Goal: Transaction & Acquisition: Book appointment/travel/reservation

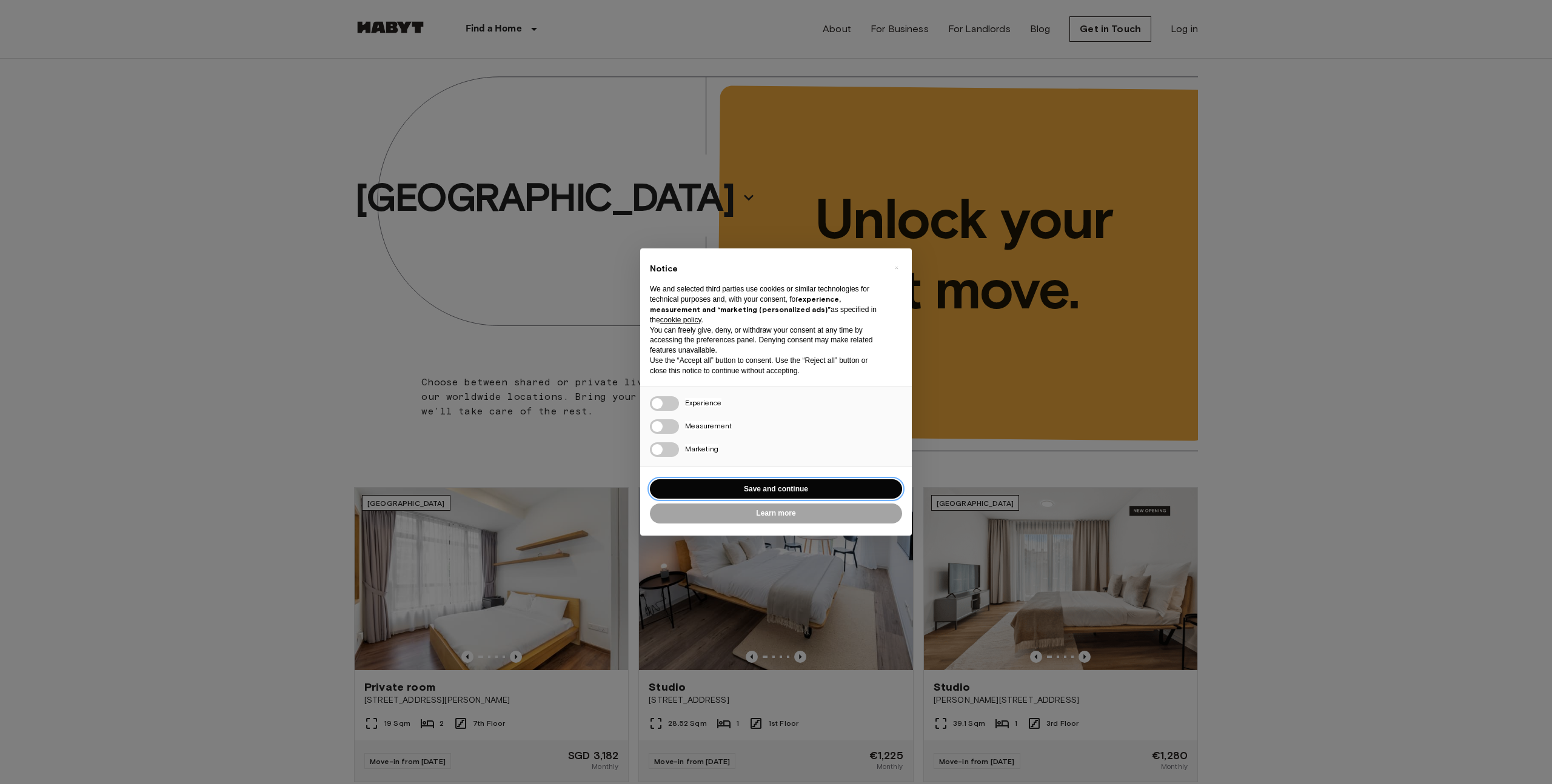
click at [817, 480] on button "Save and continue" at bounding box center [776, 489] width 252 height 20
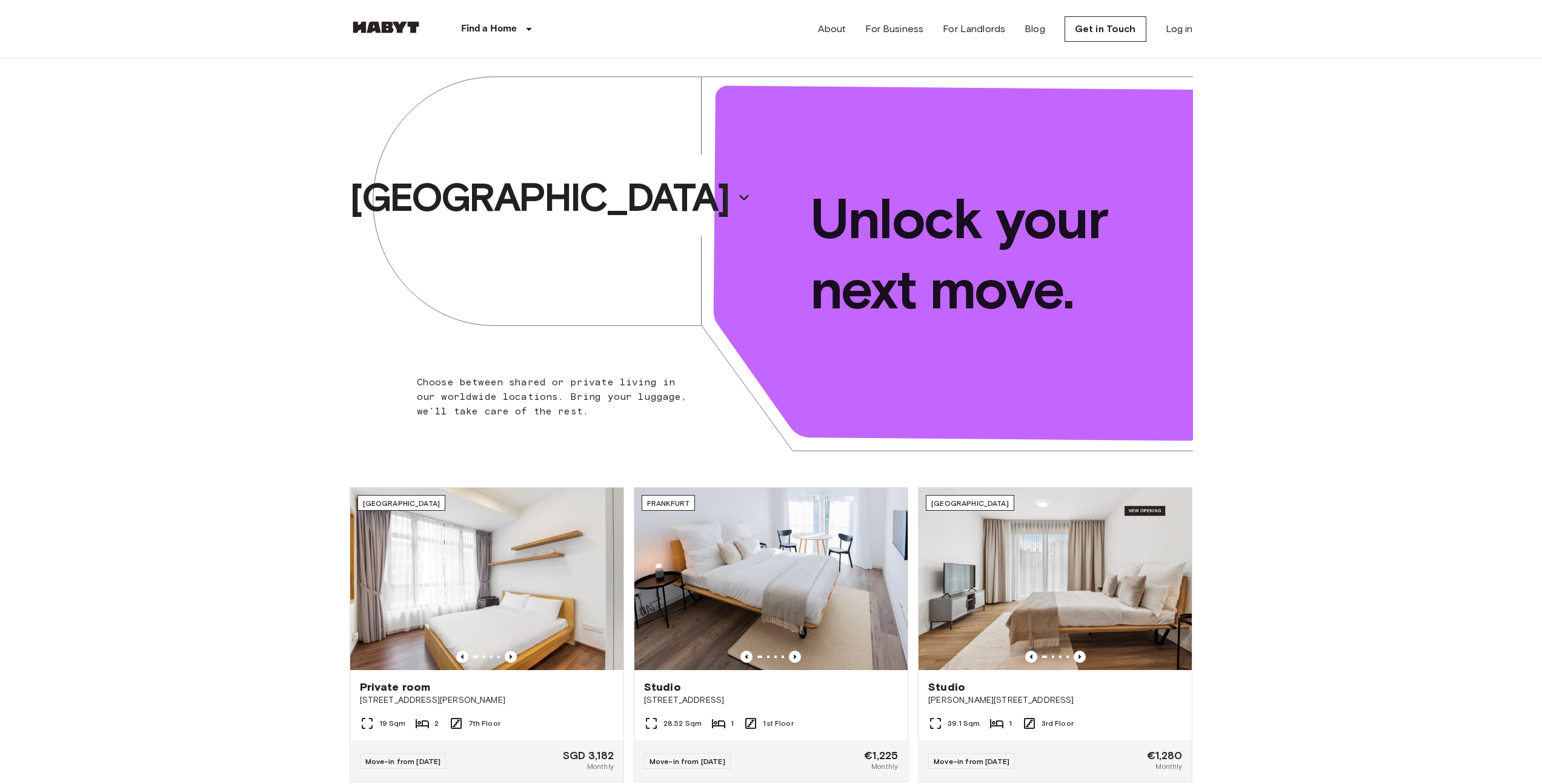
click at [644, 220] on div "[GEOGRAPHIC_DATA]" at bounding box center [560, 198] width 421 height 278
click at [601, 210] on p "[GEOGRAPHIC_DATA]" at bounding box center [540, 197] width 379 height 48
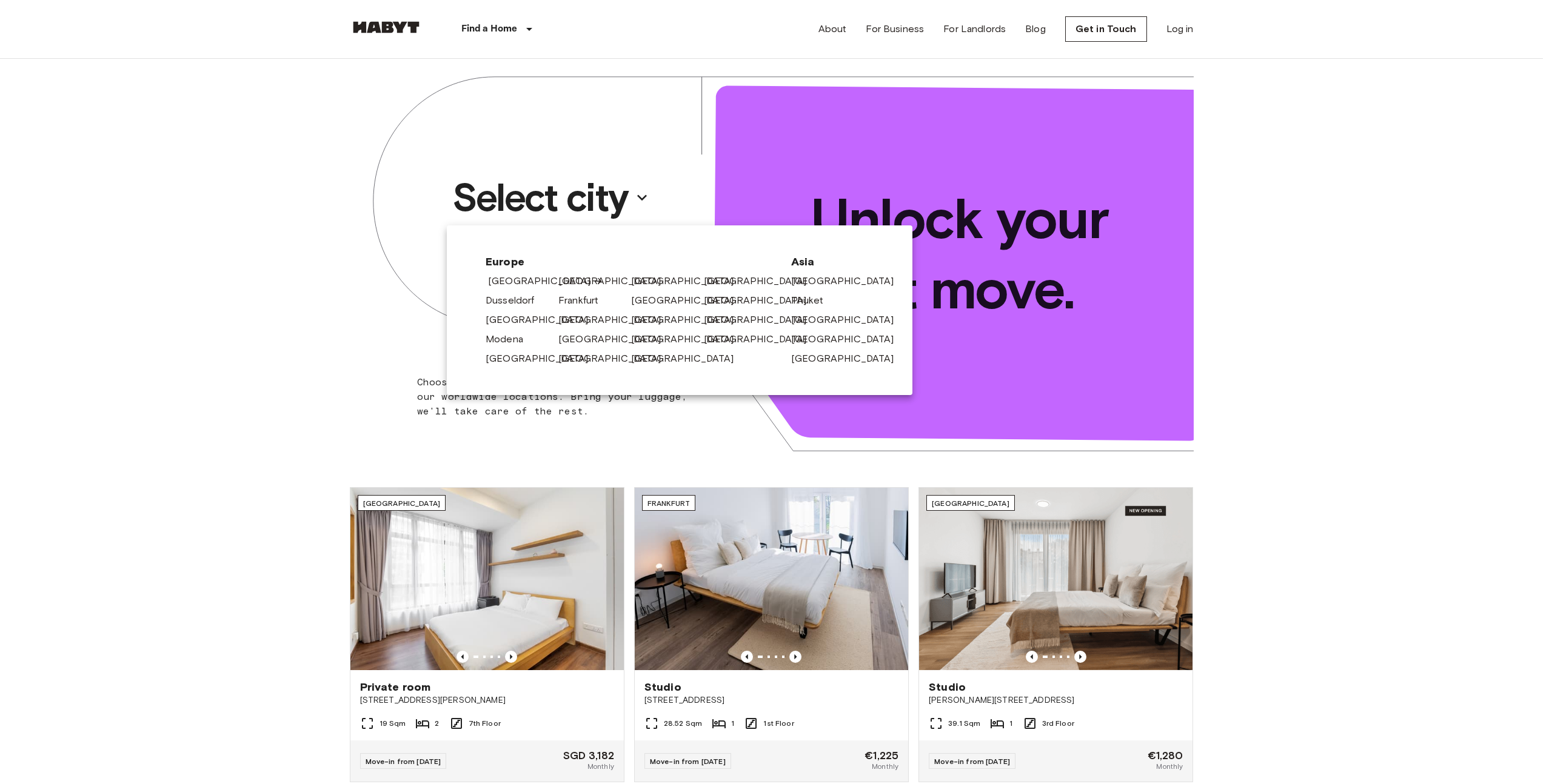
click at [532, 282] on link "[GEOGRAPHIC_DATA]" at bounding box center [545, 281] width 115 height 14
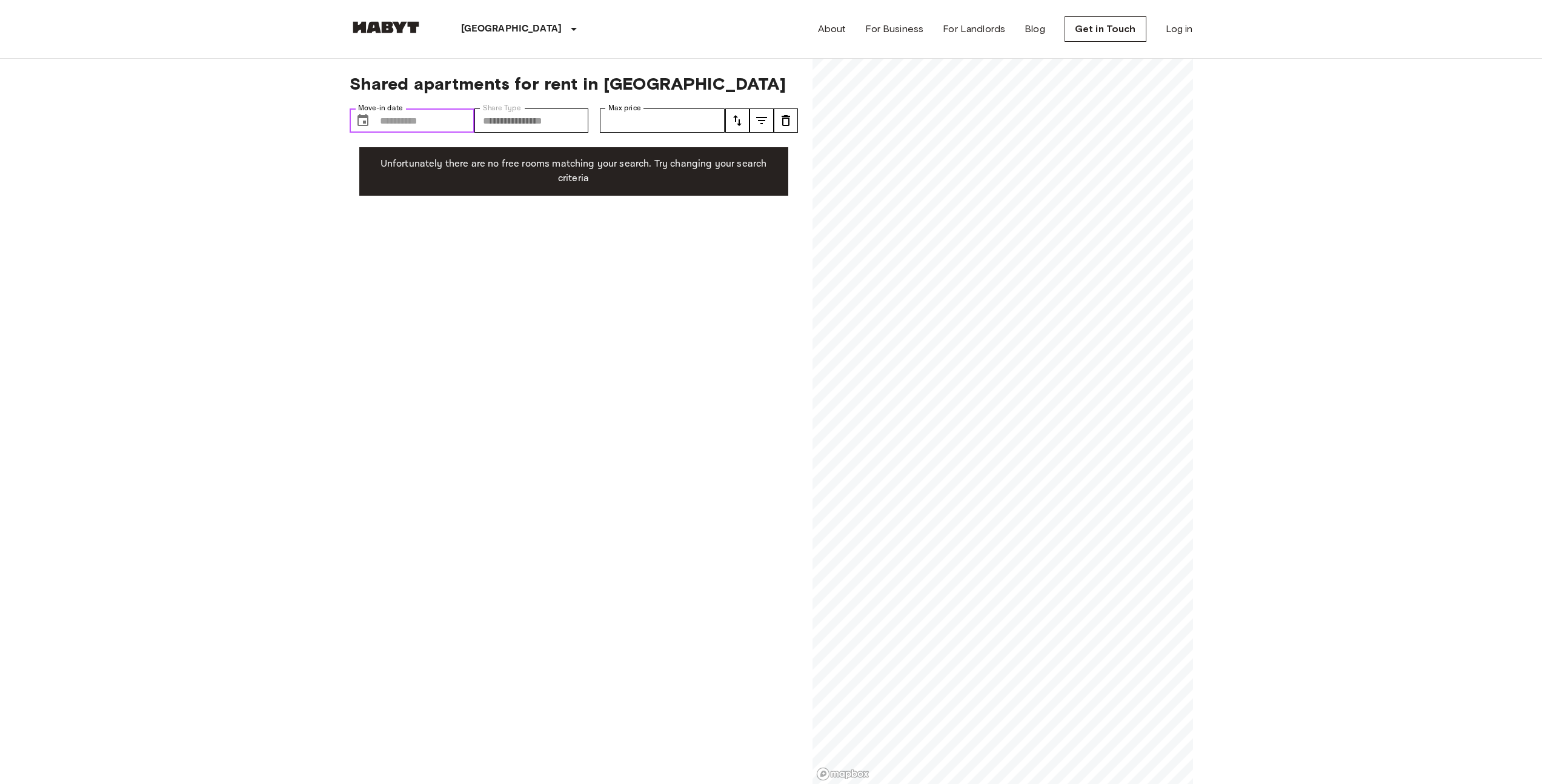
click at [402, 121] on input "Move-in date" at bounding box center [428, 121] width 95 height 25
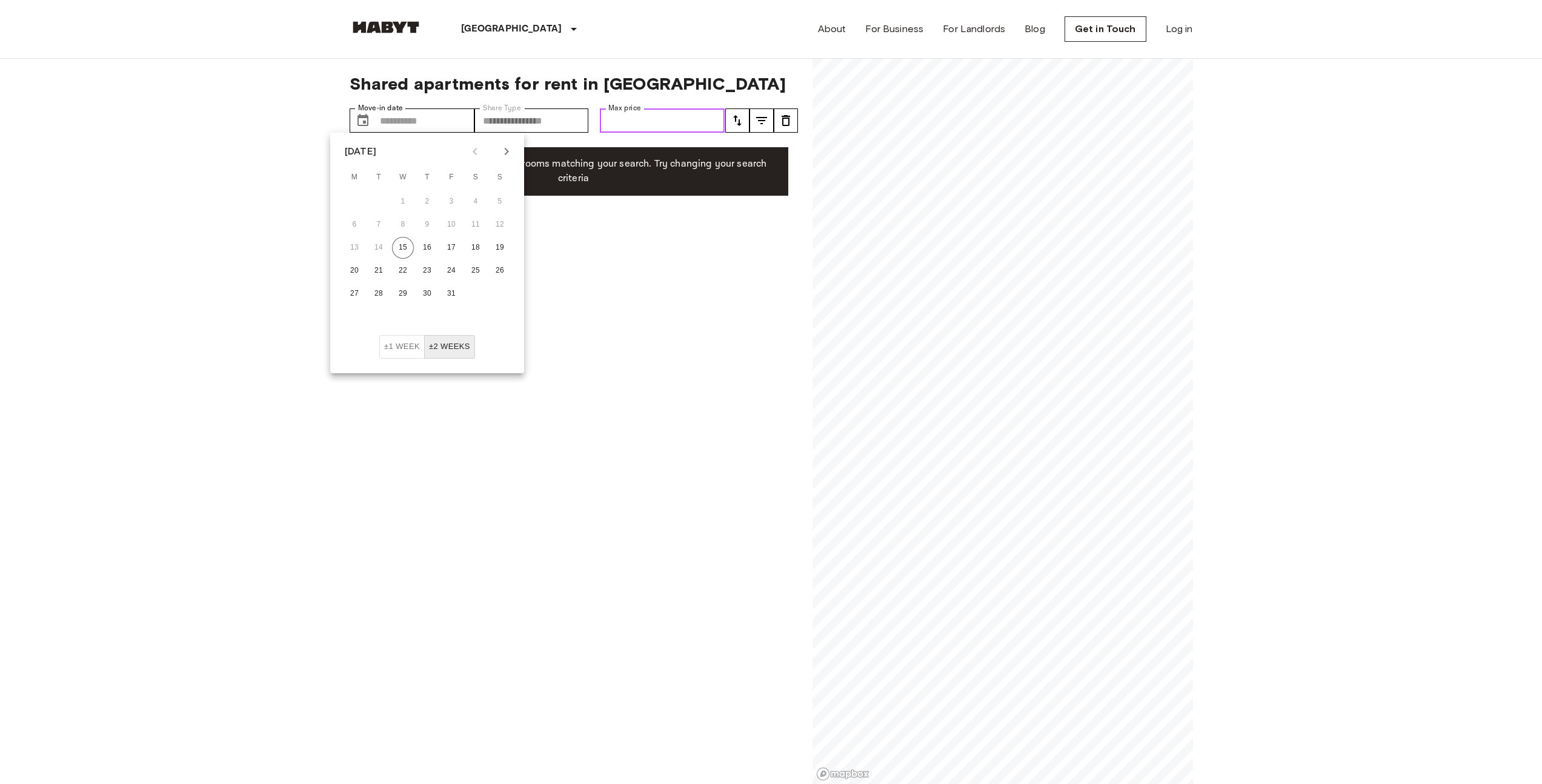
click at [671, 114] on input "Max price" at bounding box center [663, 121] width 125 height 25
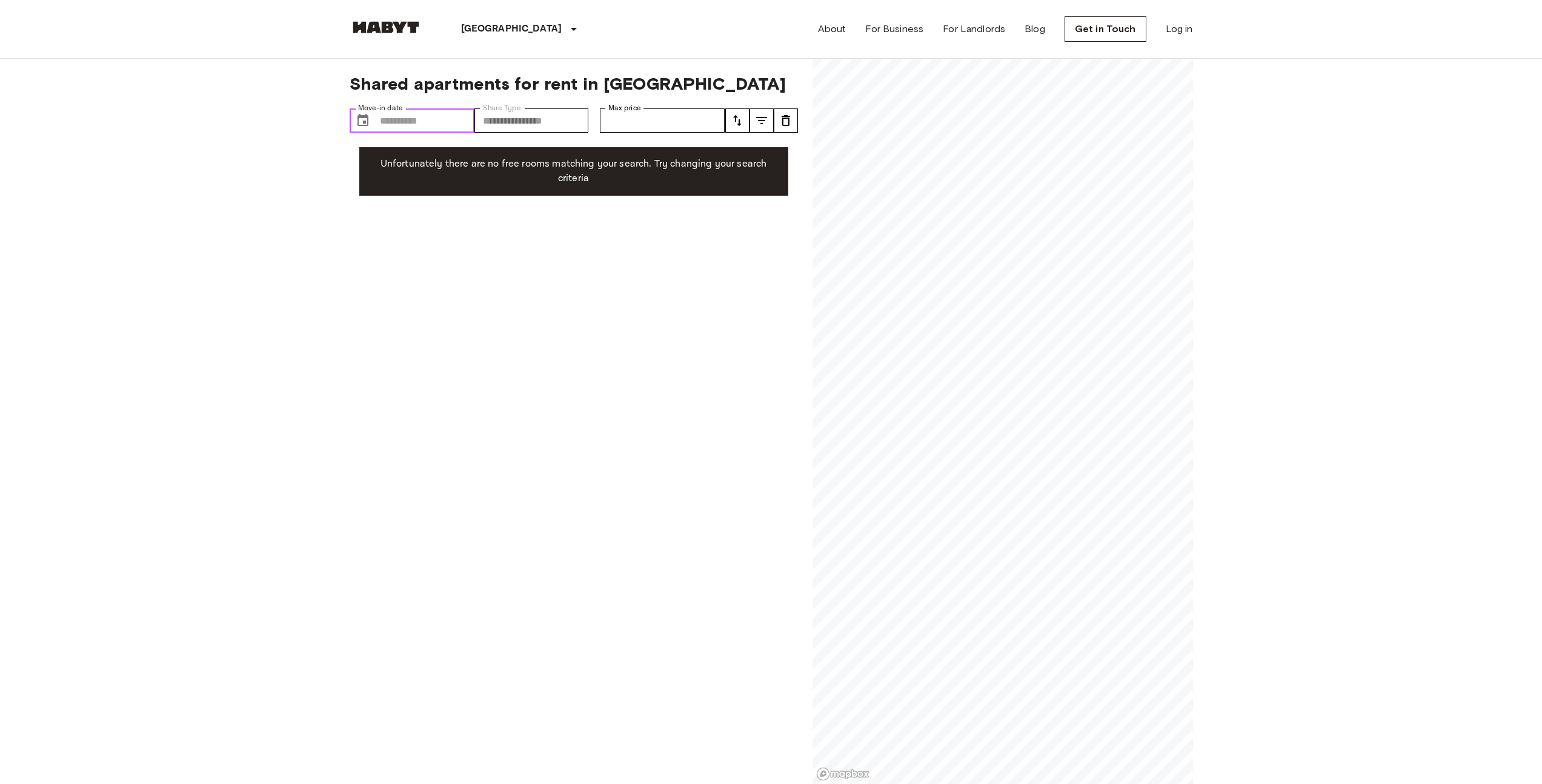
click at [432, 121] on input "Move-in date" at bounding box center [428, 121] width 95 height 25
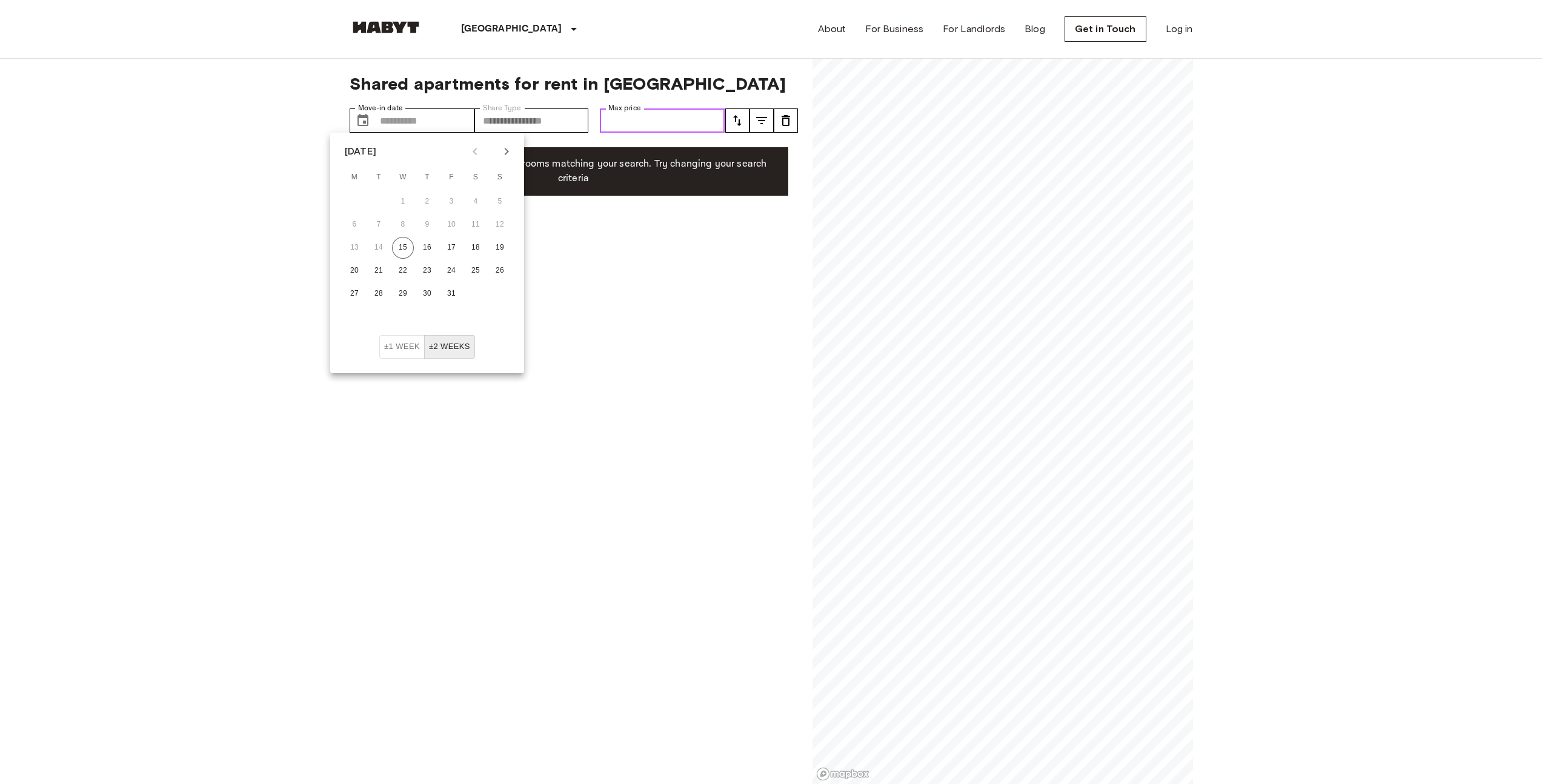
click at [602, 127] on input "Max price" at bounding box center [663, 121] width 125 height 25
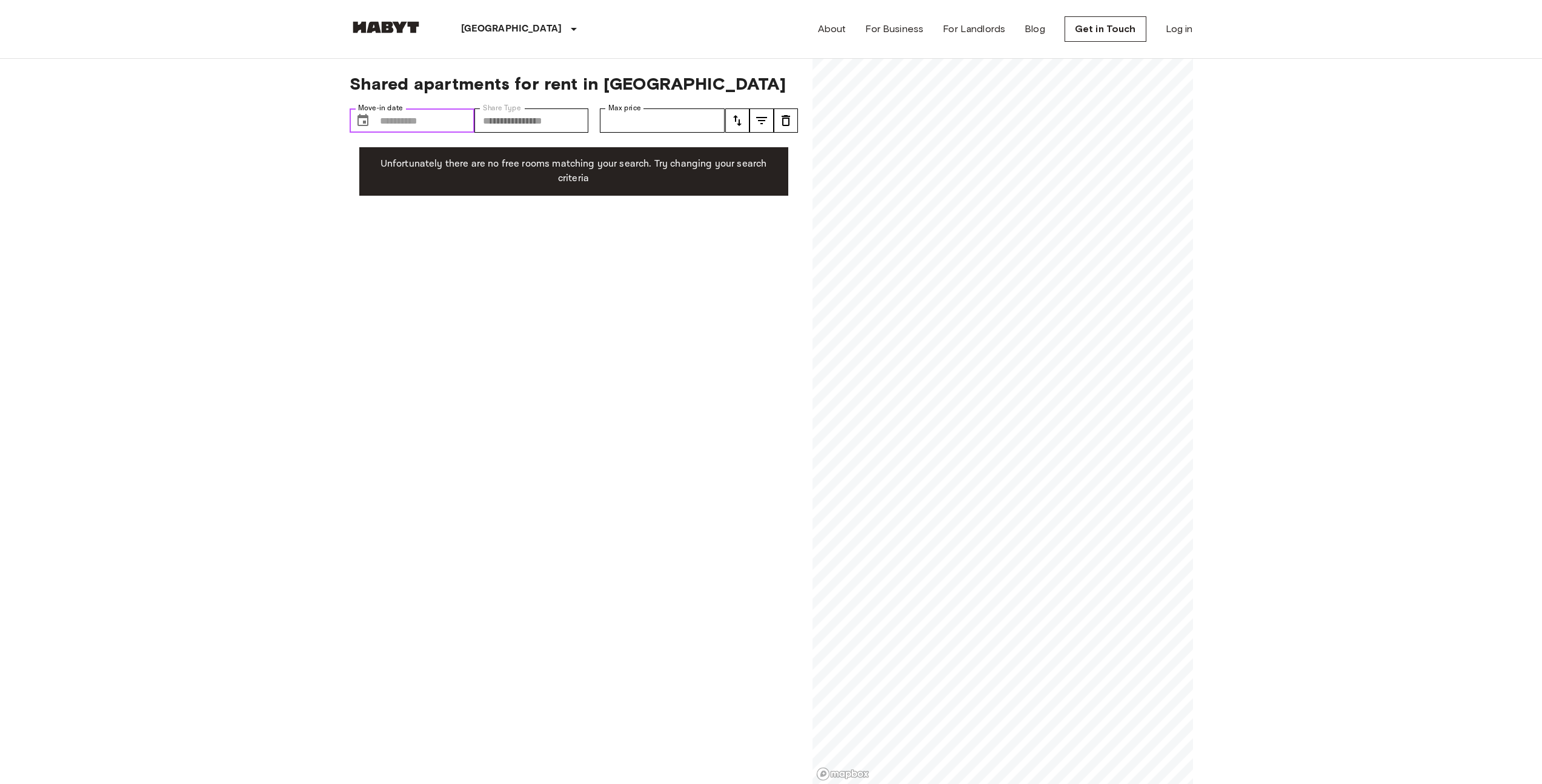
click at [425, 129] on input "Move-in date" at bounding box center [428, 121] width 95 height 25
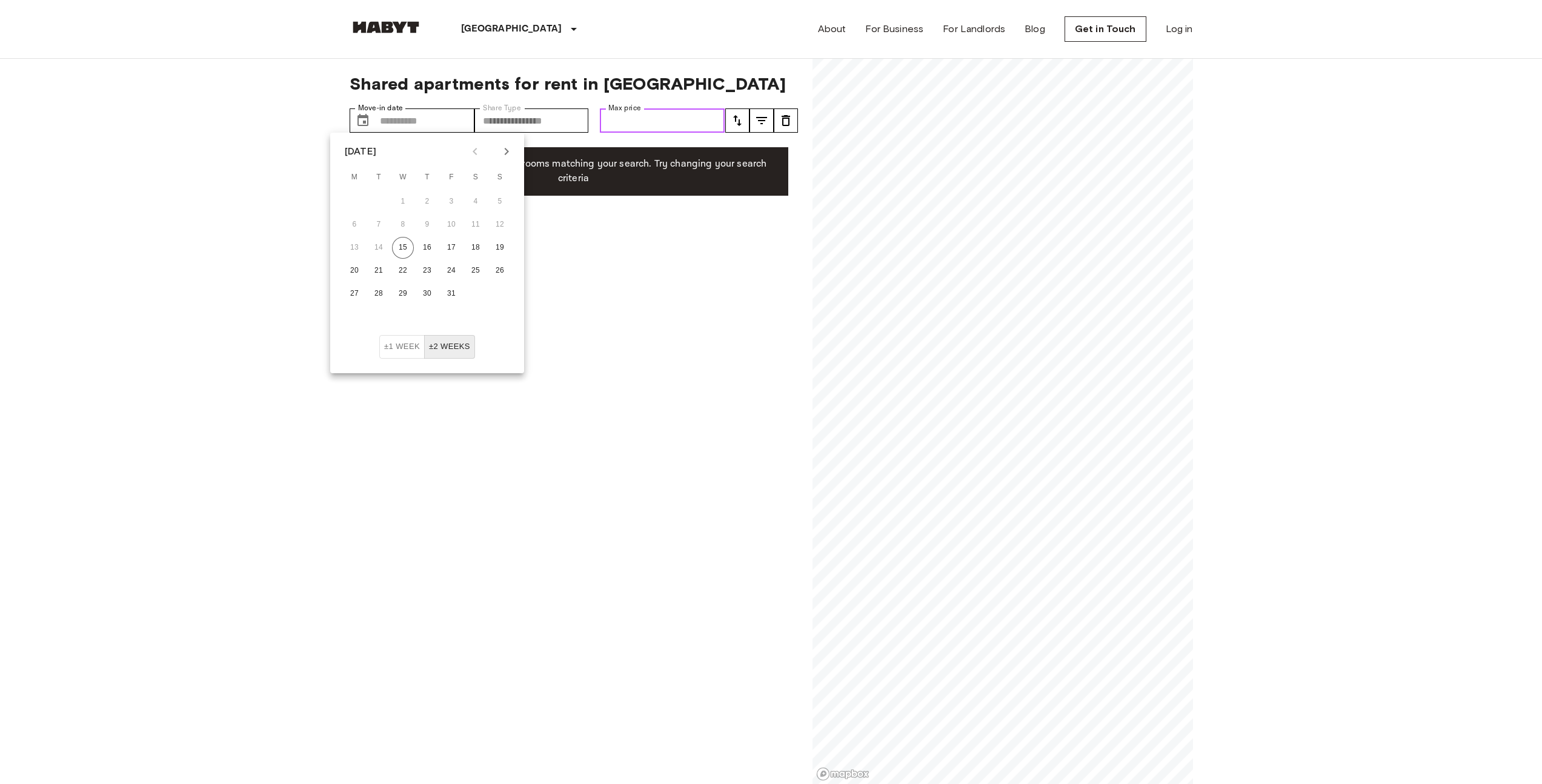
click at [641, 129] on input "Max price" at bounding box center [663, 121] width 125 height 25
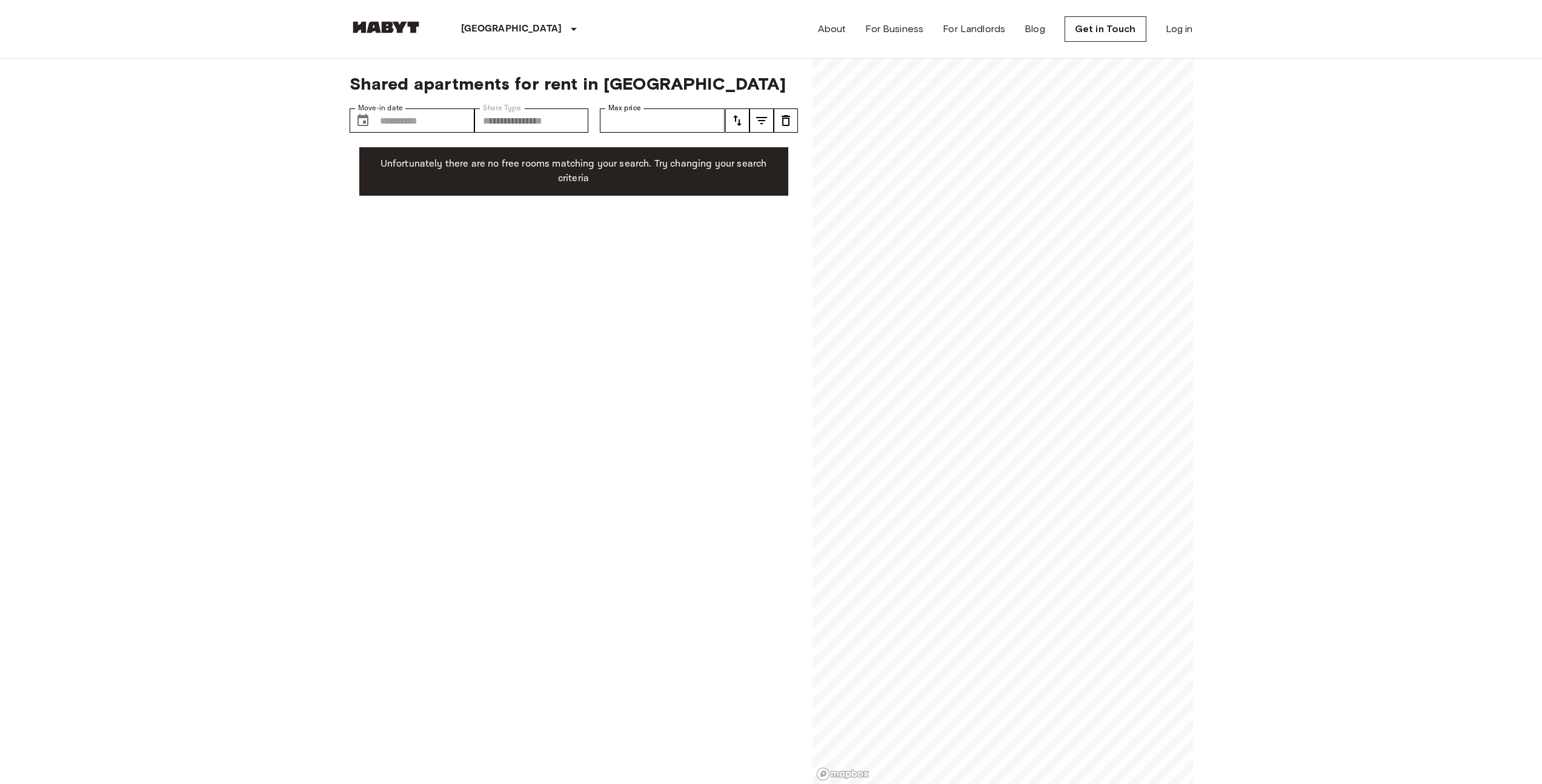
drag, startPoint x: 702, startPoint y: 71, endPoint x: 713, endPoint y: 69, distance: 11.2
click at [702, 71] on div "**********" at bounding box center [574, 421] width 448 height 726
